Goal: Use online tool/utility: Utilize a website feature to perform a specific function

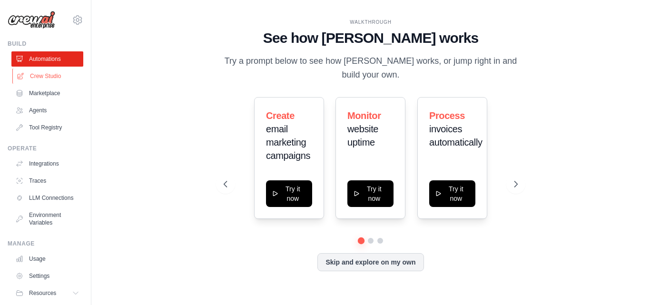
click at [40, 79] on link "Crew Studio" at bounding box center [48, 76] width 72 height 15
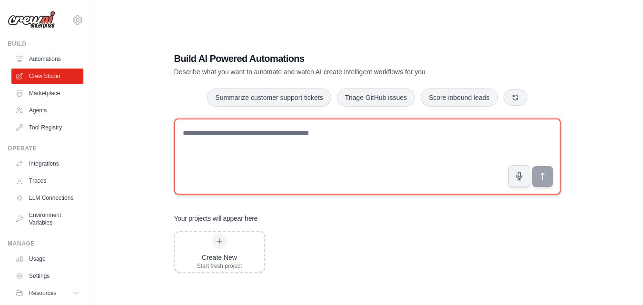
click at [323, 133] on textarea at bounding box center [367, 156] width 386 height 76
paste textarea "**********"
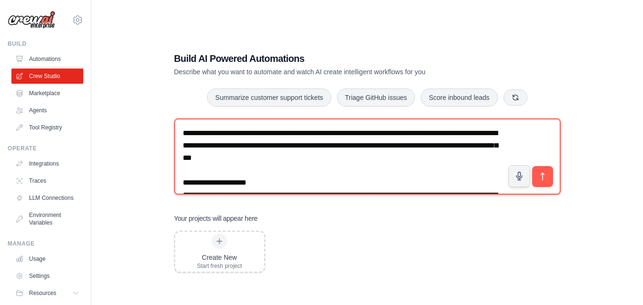
scroll to position [340, 0]
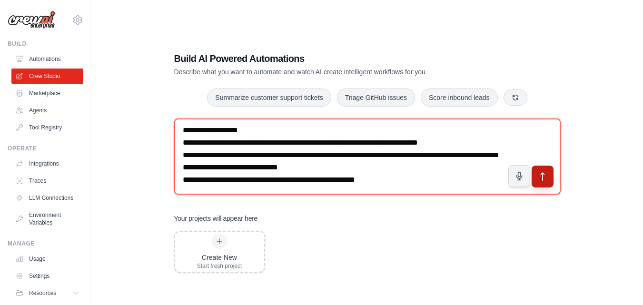
type textarea "**********"
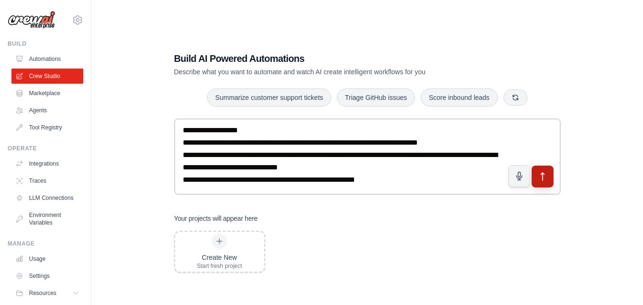
click at [541, 174] on icon "submit" at bounding box center [541, 177] width 3 height 8
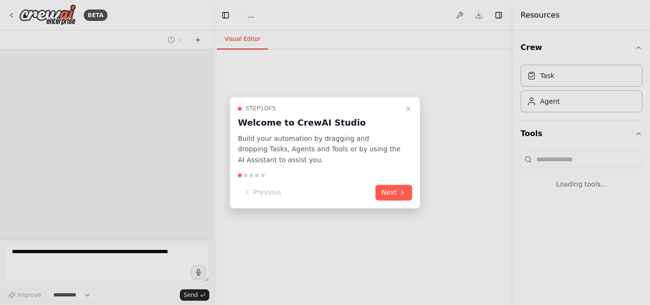
select select "****"
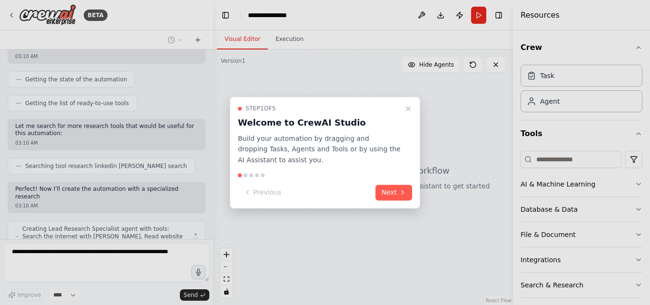
scroll to position [460, 0]
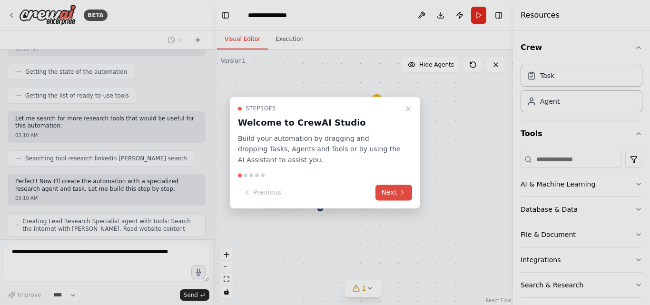
click at [386, 195] on button "Next" at bounding box center [393, 193] width 37 height 16
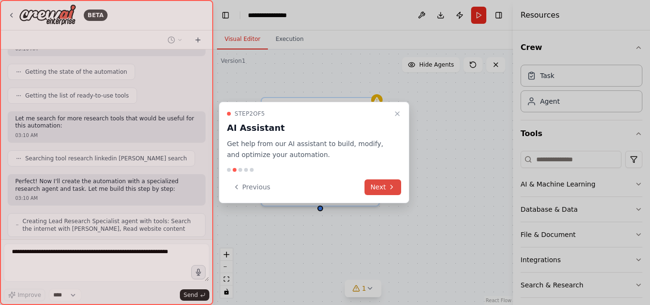
click at [380, 186] on button "Next" at bounding box center [382, 187] width 37 height 16
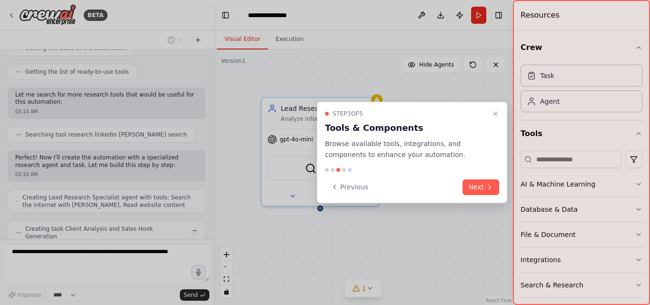
scroll to position [508, 0]
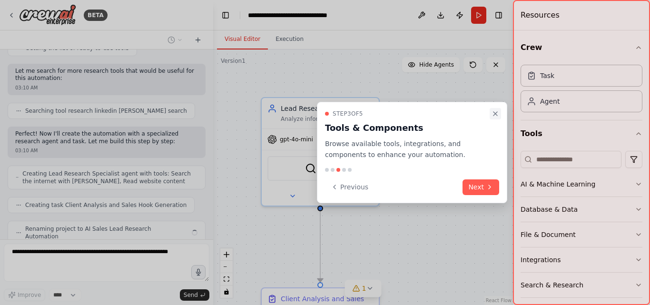
click at [496, 112] on icon "Close walkthrough" at bounding box center [495, 114] width 8 height 8
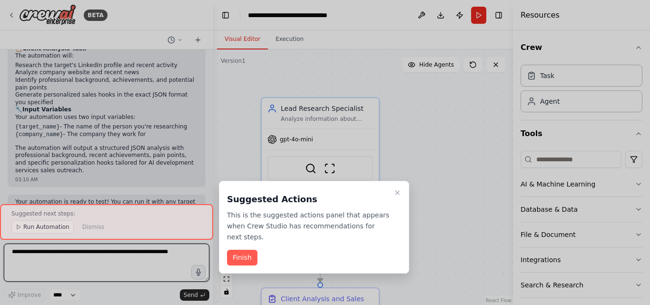
scroll to position [832, 0]
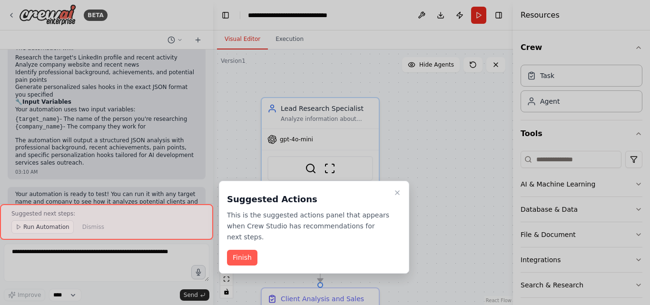
click at [208, 56] on div at bounding box center [325, 152] width 650 height 305
click at [208, 61] on div at bounding box center [325, 152] width 650 height 305
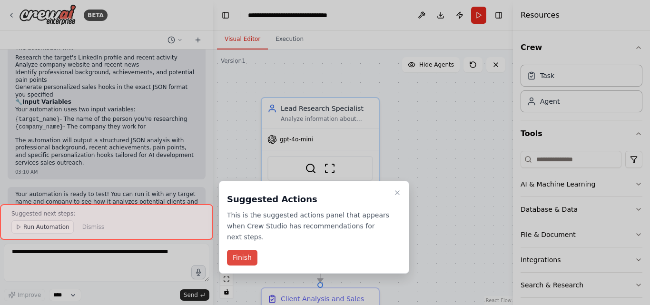
click at [248, 250] on button "Finish" at bounding box center [242, 258] width 30 height 16
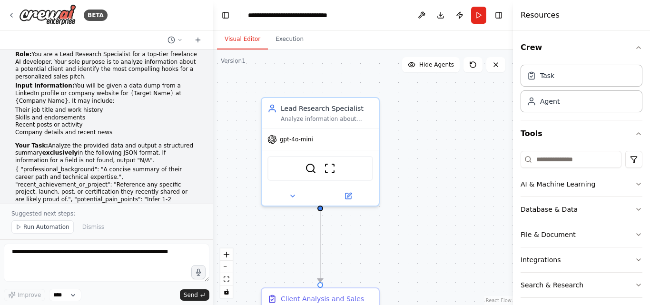
scroll to position [0, 0]
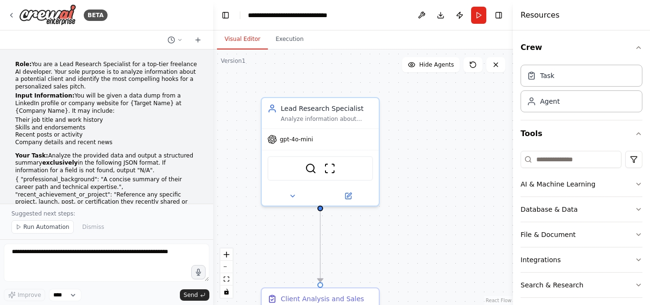
click at [190, 65] on p "Role: You are a Lead Research Specialist for a top-tier freelance AI developer.…" at bounding box center [106, 75] width 183 height 29
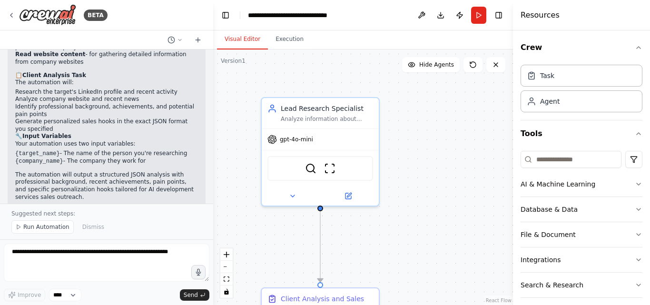
scroll to position [832, 0]
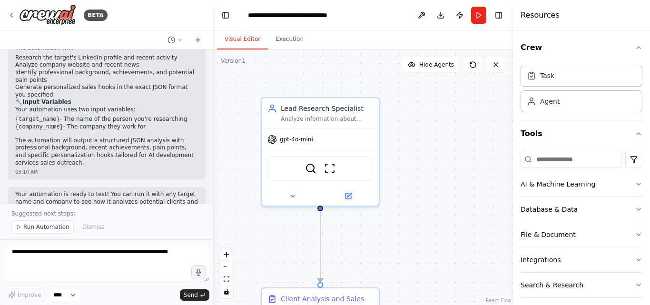
drag, startPoint x: 207, startPoint y: 185, endPoint x: 146, endPoint y: 140, distance: 76.0
click at [146, 168] on div "03:10 AM" at bounding box center [106, 171] width 183 height 7
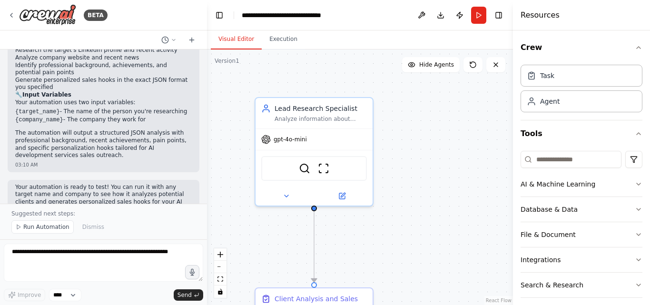
scroll to position [854, 0]
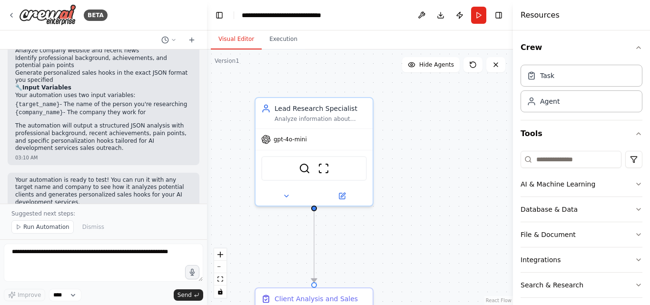
drag, startPoint x: 210, startPoint y: 183, endPoint x: 207, endPoint y: 171, distance: 12.4
click at [207, 171] on div "BETA Role: You are a Lead Research Specialist for a top-tier freelance AI devel…" at bounding box center [325, 152] width 650 height 305
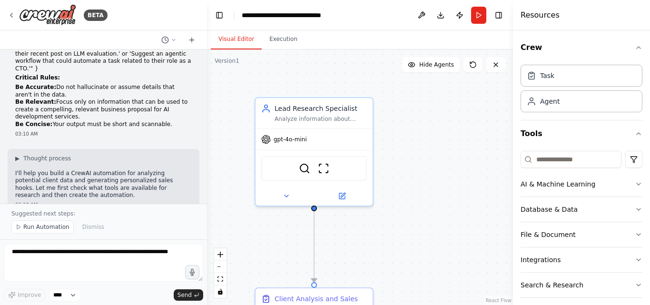
scroll to position [368, 0]
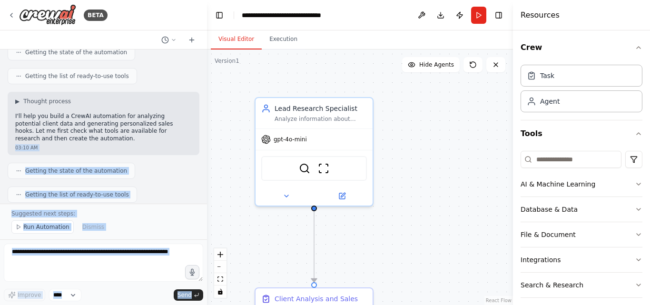
drag, startPoint x: 191, startPoint y: 124, endPoint x: 203, endPoint y: 170, distance: 47.7
click at [203, 170] on div "BETA Role: You are a Lead Research Specialist for a top-tier freelance AI devel…" at bounding box center [103, 152] width 207 height 305
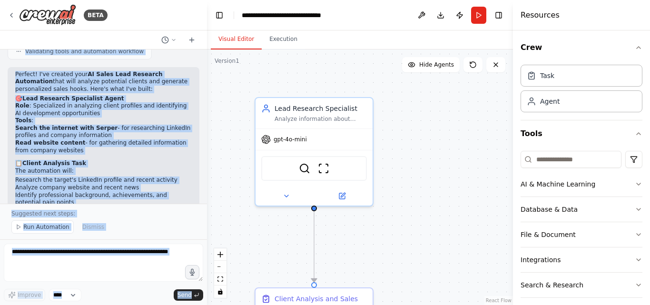
scroll to position [762, 0]
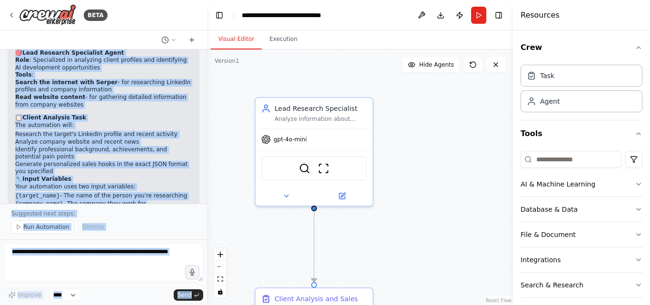
click at [168, 146] on li "Identify professional background, achievements, and potential pain points" at bounding box center [103, 153] width 177 height 15
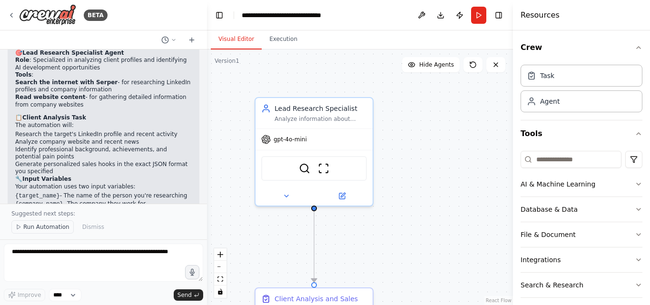
click at [50, 230] on span "Run Automation" at bounding box center [46, 227] width 46 height 8
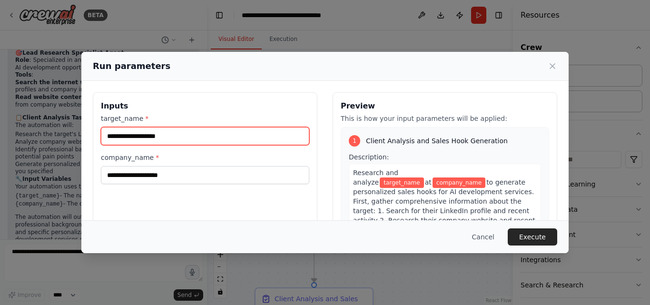
click at [161, 139] on input "target_name *" at bounding box center [205, 136] width 208 height 18
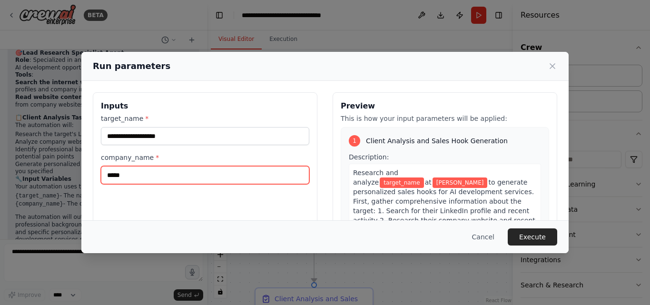
type input "*****"
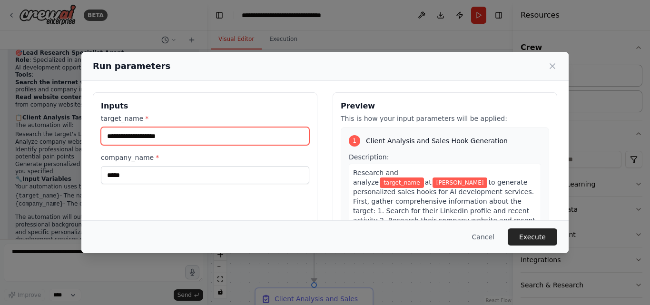
click at [161, 139] on input "target_name *" at bounding box center [205, 136] width 208 height 18
type input "**********"
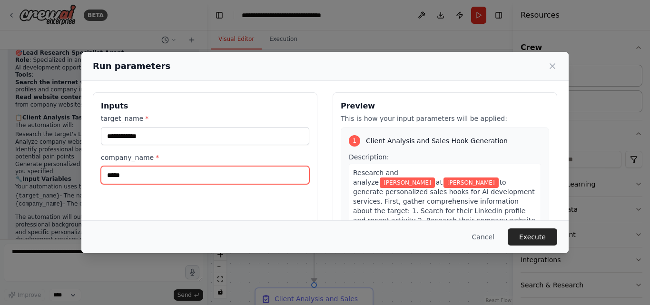
click at [145, 177] on input "*****" at bounding box center [205, 175] width 208 height 18
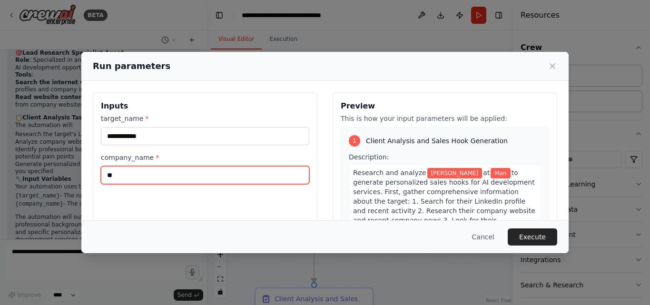
type input "*"
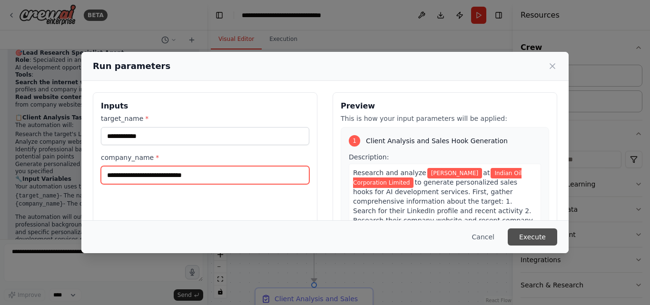
type input "**********"
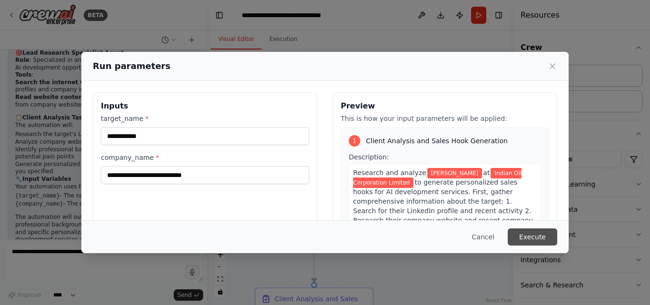
click at [532, 236] on button "Execute" at bounding box center [532, 236] width 49 height 17
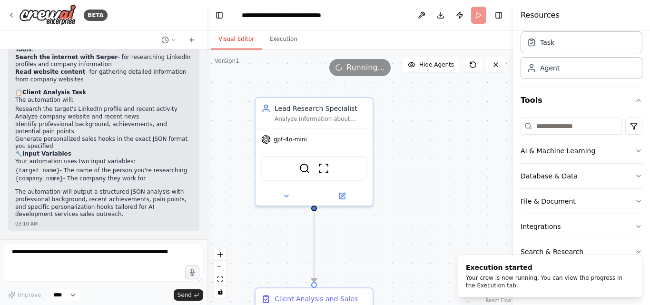
scroll to position [825, 0]
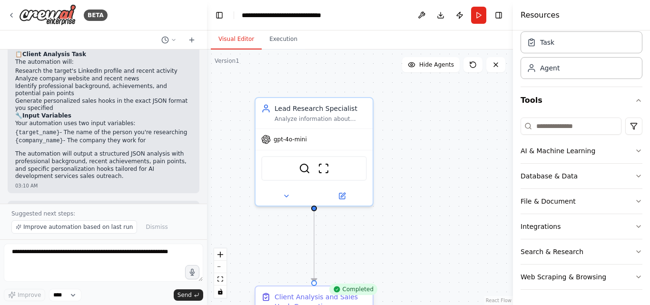
click at [315, 302] on div "Client Analysis and Sales Hook Generation" at bounding box center [321, 301] width 92 height 19
click at [454, 249] on div ".deletable-edge-delete-btn { width: 20px; height: 20px; border: 0px solid #ffff…" at bounding box center [360, 176] width 306 height 255
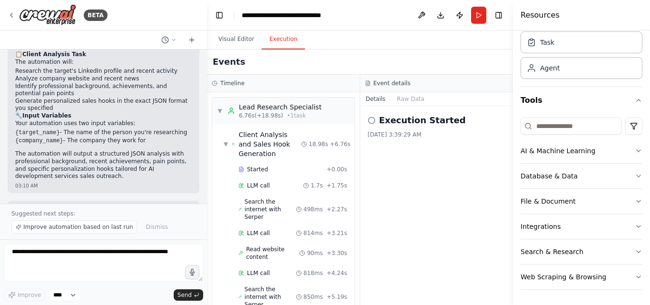
click at [280, 45] on button "Execution" at bounding box center [283, 39] width 43 height 20
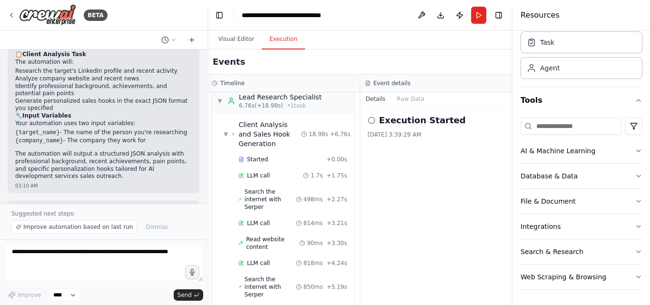
scroll to position [0, 0]
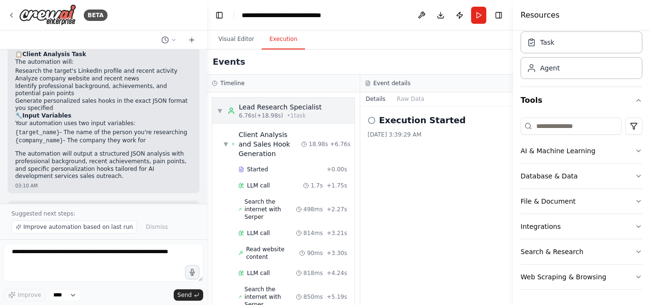
click at [219, 109] on span "▼" at bounding box center [220, 111] width 6 height 8
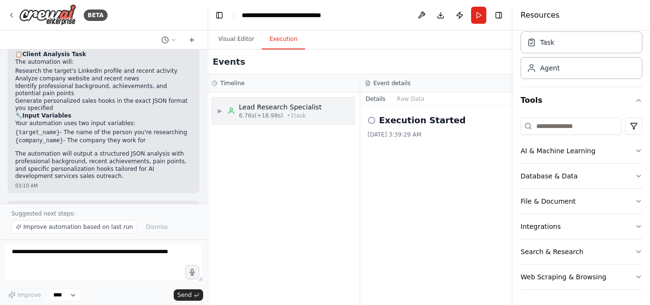
click at [219, 109] on span "▶" at bounding box center [220, 111] width 6 height 8
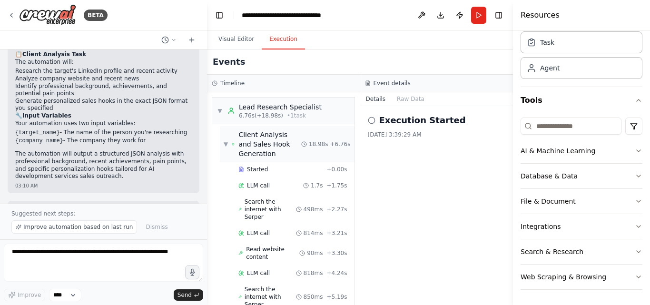
click at [226, 148] on div "▼ Client Analysis and Sales Hook Generation" at bounding box center [263, 144] width 78 height 29
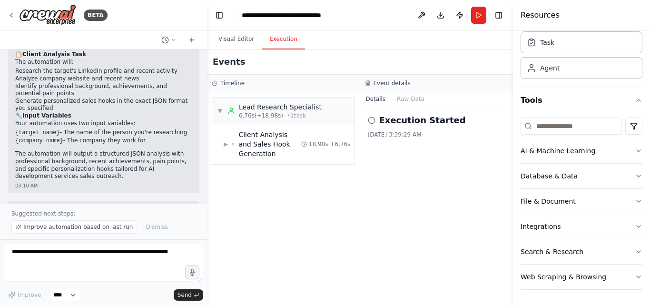
click at [371, 121] on icon at bounding box center [372, 121] width 8 height 8
click at [581, 198] on button "File & Document" at bounding box center [581, 201] width 122 height 25
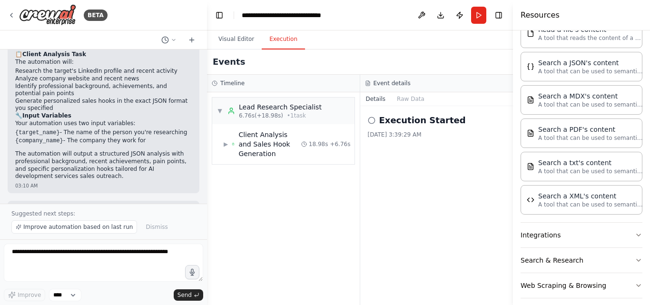
scroll to position [307, 0]
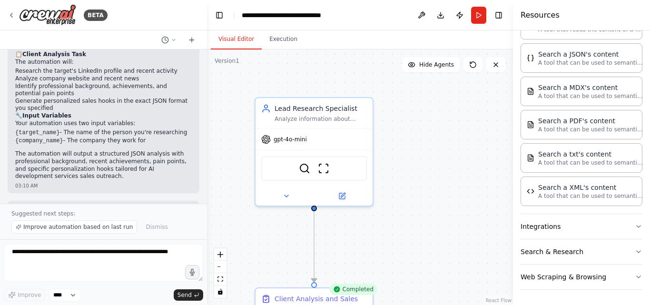
click at [245, 40] on button "Visual Editor" at bounding box center [236, 39] width 51 height 20
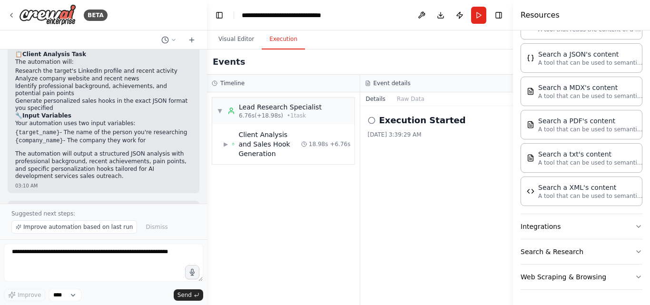
click at [274, 39] on button "Execution" at bounding box center [283, 39] width 43 height 20
click at [439, 20] on button "Download" at bounding box center [440, 15] width 15 height 17
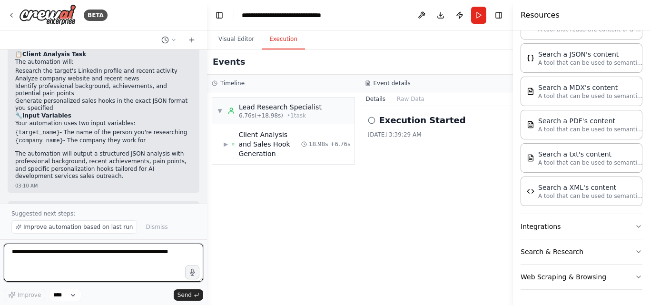
click at [137, 271] on textarea at bounding box center [103, 263] width 199 height 38
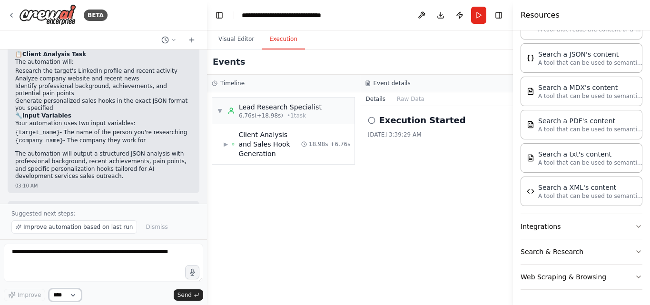
click at [78, 295] on select "****" at bounding box center [65, 295] width 32 height 12
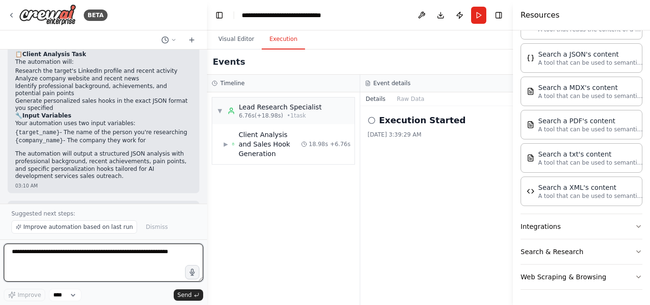
click at [112, 269] on textarea at bounding box center [103, 263] width 199 height 38
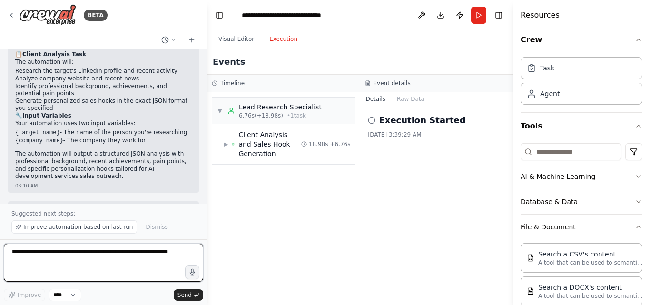
scroll to position [0, 0]
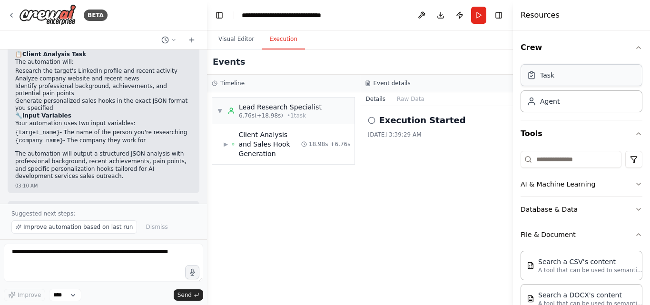
click at [558, 73] on div "Task" at bounding box center [581, 75] width 122 height 22
click at [547, 103] on div "Agent" at bounding box center [550, 101] width 20 height 10
click at [402, 98] on button "Raw Data" at bounding box center [410, 98] width 39 height 13
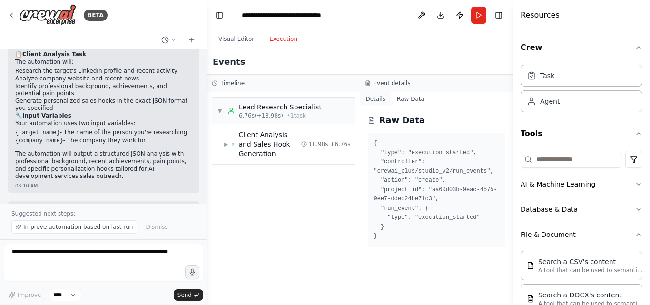
click at [373, 96] on button "Details" at bounding box center [375, 98] width 31 height 13
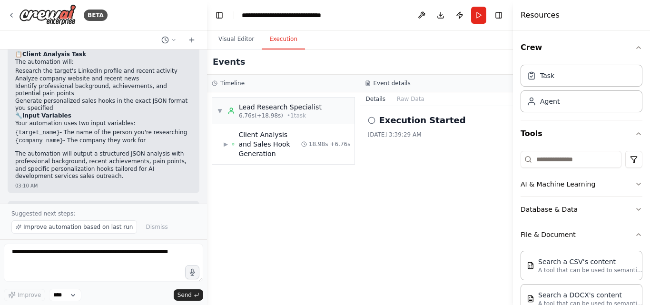
click at [370, 122] on icon at bounding box center [372, 121] width 8 height 8
click at [373, 121] on icon at bounding box center [372, 121] width 8 height 8
click at [413, 126] on h2 "Execution Started" at bounding box center [422, 120] width 87 height 13
click at [379, 140] on div "Execution Started 9/1/2025, 3:39:29 AM" at bounding box center [436, 205] width 153 height 199
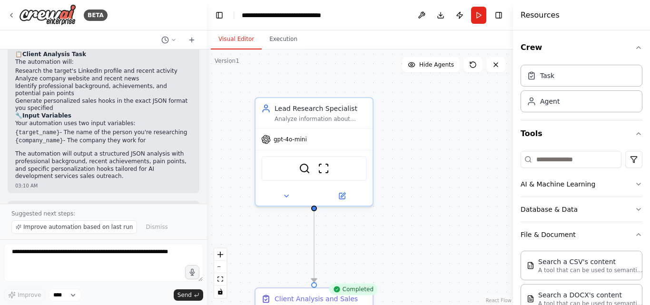
click at [234, 38] on button "Visual Editor" at bounding box center [236, 39] width 51 height 20
click at [499, 12] on button "Toggle Right Sidebar" at bounding box center [498, 15] width 13 height 13
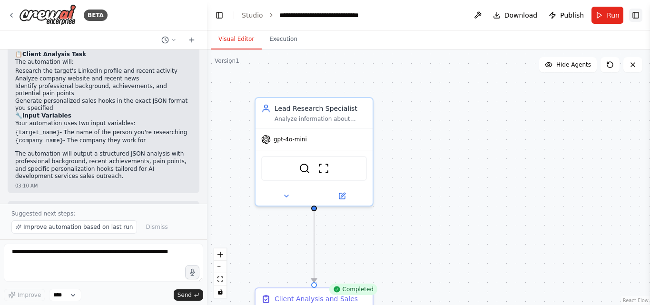
click at [633, 16] on button "Toggle Right Sidebar" at bounding box center [635, 15] width 13 height 13
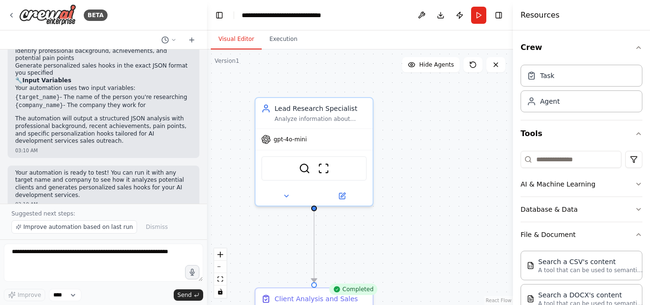
scroll to position [861, 0]
click at [146, 230] on span "Dismiss" at bounding box center [157, 227] width 22 height 8
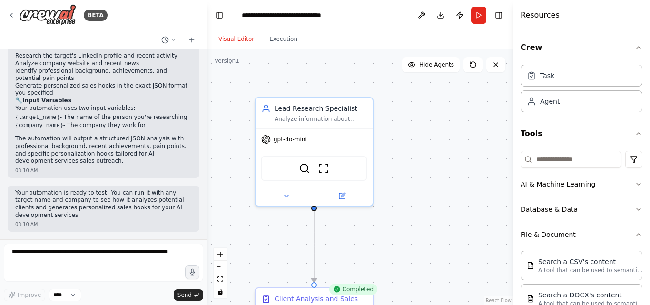
scroll to position [825, 0]
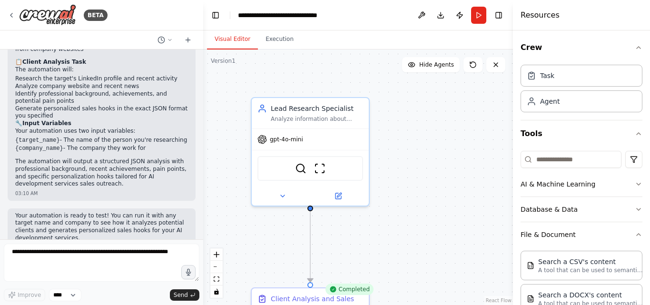
click at [203, 234] on div "BETA Role: You are a Lead Research Specialist for a top-tier freelance AI devel…" at bounding box center [325, 152] width 650 height 305
click at [203, 234] on div ".deletable-edge-delete-btn { width: 20px; height: 20px; border: 0px solid #ffff…" at bounding box center [358, 176] width 310 height 255
click at [343, 292] on div "Completed" at bounding box center [349, 289] width 48 height 11
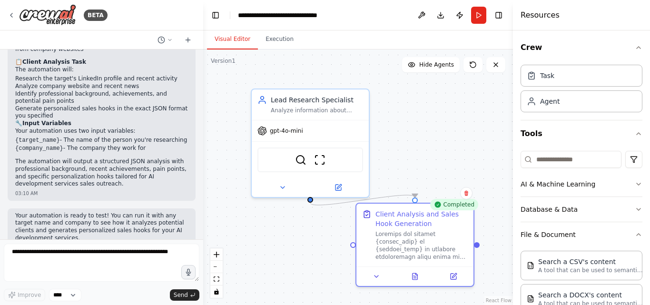
drag, startPoint x: 343, startPoint y: 292, endPoint x: 444, endPoint y: 206, distance: 132.3
click at [444, 206] on div "Completed" at bounding box center [454, 204] width 48 height 11
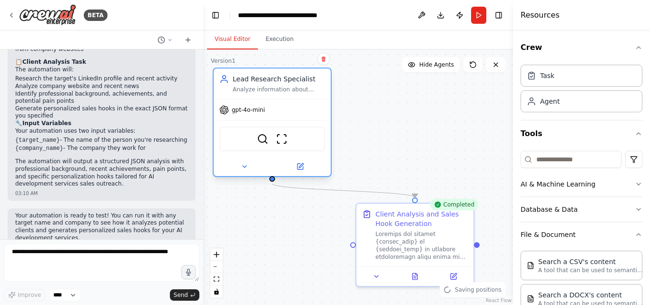
drag, startPoint x: 365, startPoint y: 134, endPoint x: 330, endPoint y: 111, distance: 42.0
click at [330, 111] on div "gpt-4o-mini" at bounding box center [272, 109] width 117 height 21
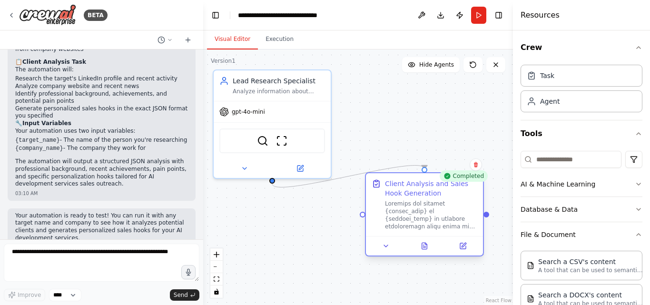
drag, startPoint x: 444, startPoint y: 227, endPoint x: 449, endPoint y: 195, distance: 32.6
click at [449, 195] on div "Client Analysis and Sales Hook Generation" at bounding box center [431, 204] width 92 height 51
click at [425, 247] on icon at bounding box center [424, 247] width 2 height 0
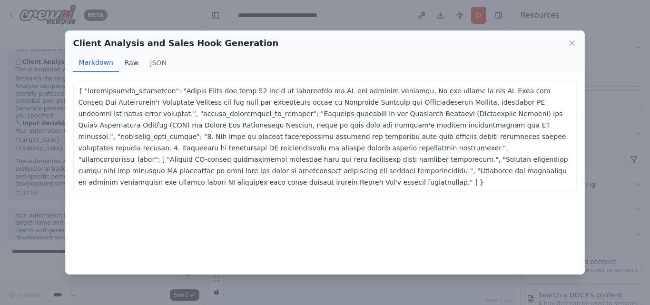
click at [127, 64] on button "Raw" at bounding box center [131, 63] width 25 height 18
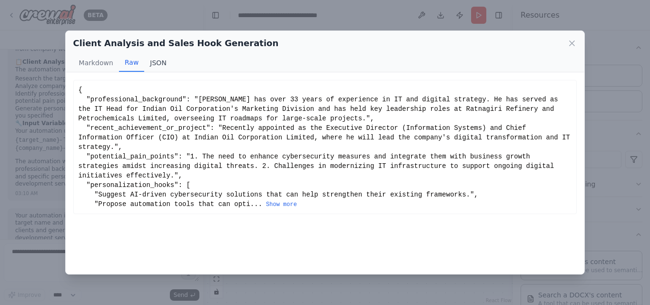
click at [153, 66] on button "JSON" at bounding box center [158, 63] width 28 height 18
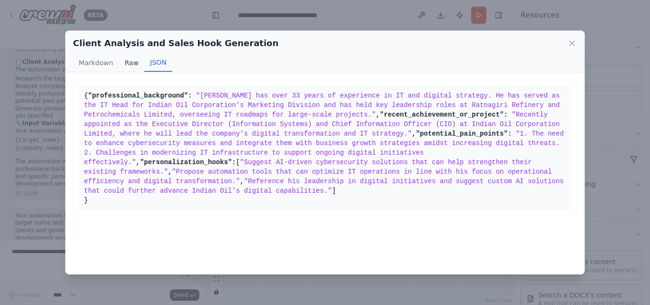
click at [134, 64] on button "Raw" at bounding box center [131, 63] width 25 height 18
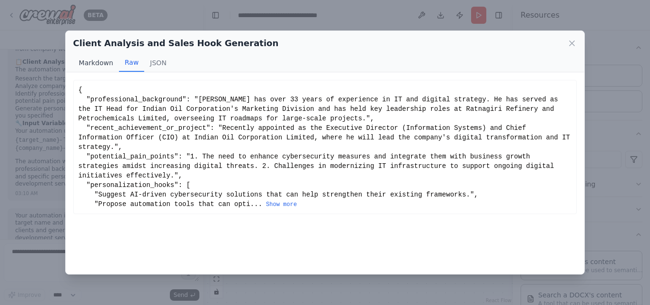
click at [103, 63] on button "Markdown" at bounding box center [96, 63] width 46 height 18
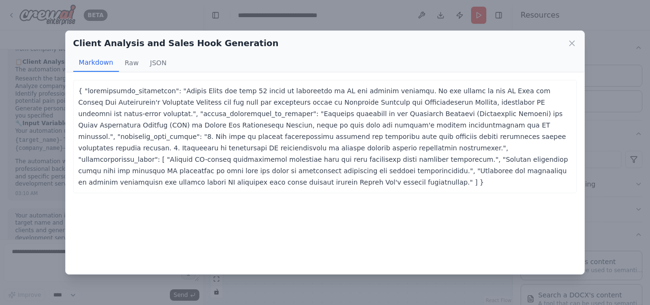
click at [258, 51] on div "Client Analysis and Sales Hook Generation Markdown Raw JSON" at bounding box center [325, 51] width 519 height 41
